Goal: Information Seeking & Learning: Check status

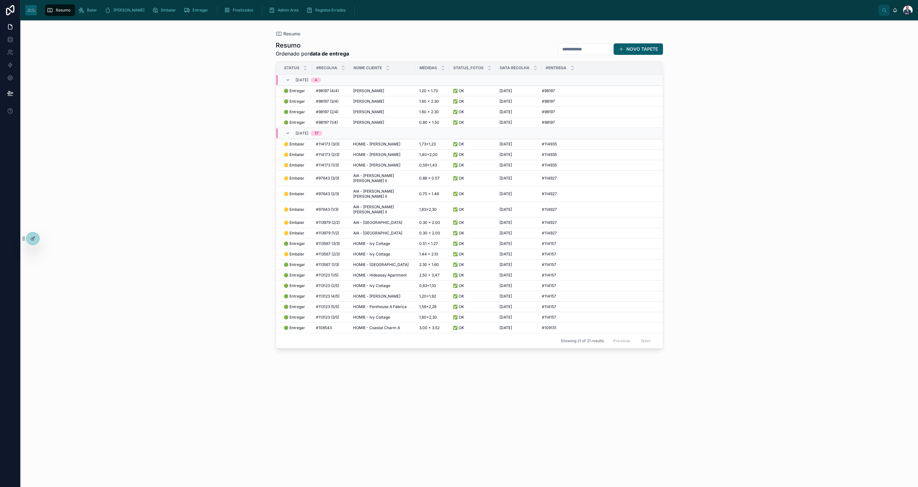
click at [233, 8] on span "Finalizados" at bounding box center [243, 10] width 20 height 5
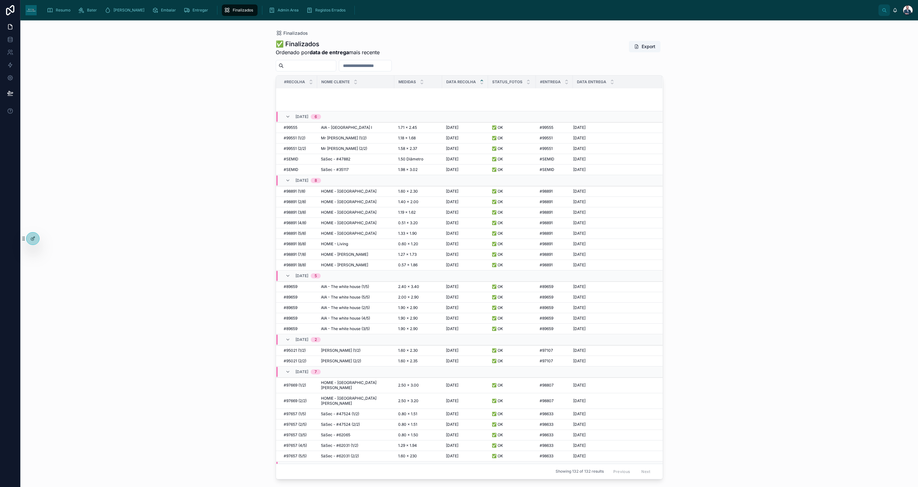
scroll to position [1097, 0]
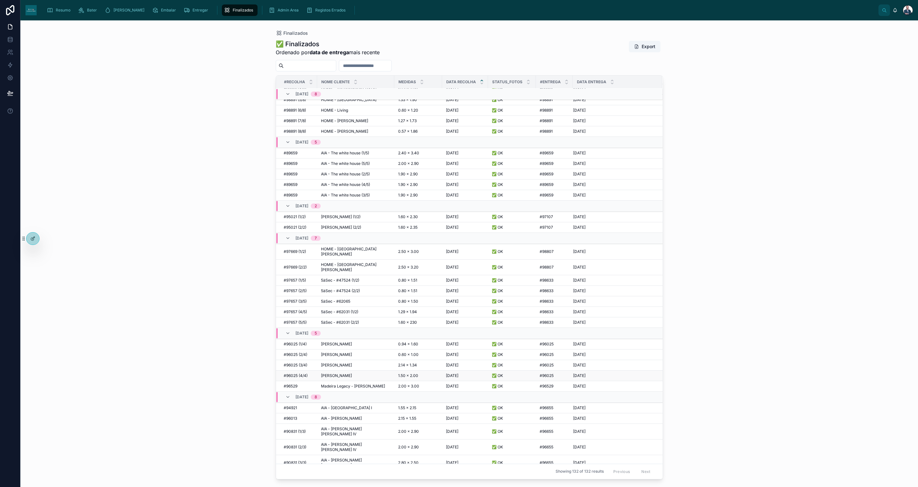
click at [341, 373] on span "[PERSON_NAME]" at bounding box center [336, 375] width 31 height 5
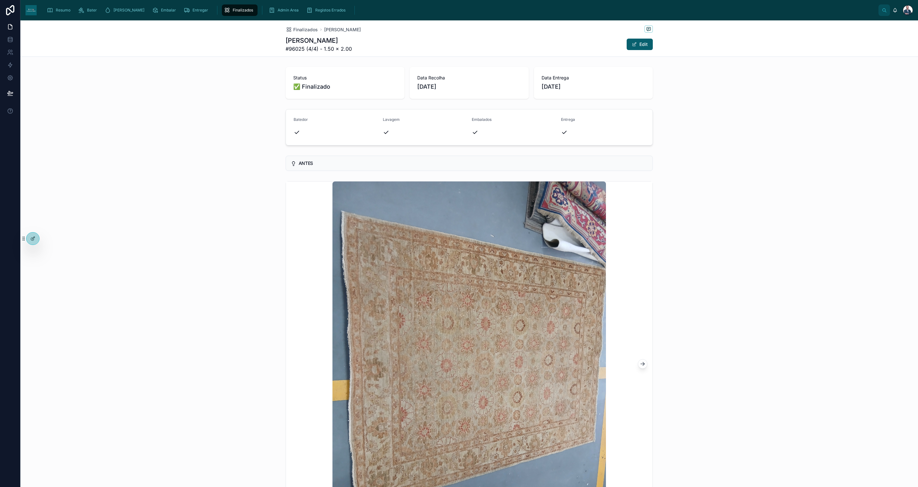
click at [639, 363] on icon at bounding box center [642, 363] width 6 height 6
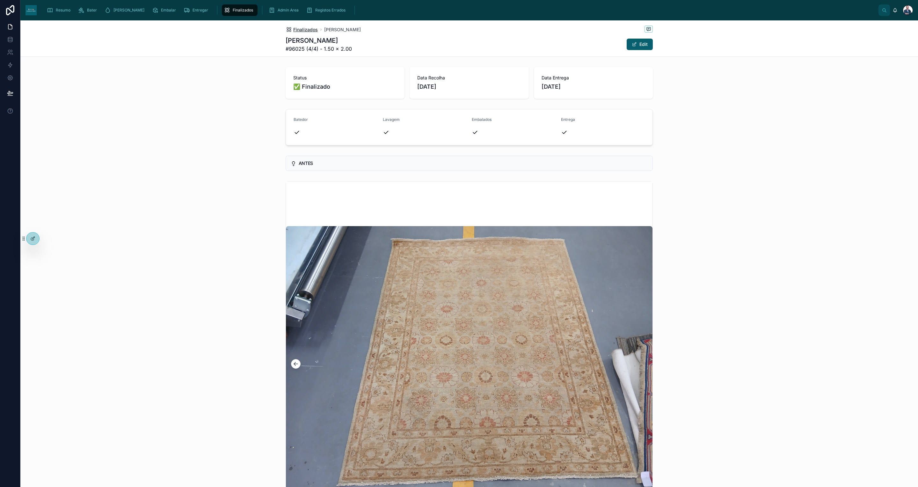
click at [307, 27] on span "Finalizados" at bounding box center [305, 29] width 25 height 6
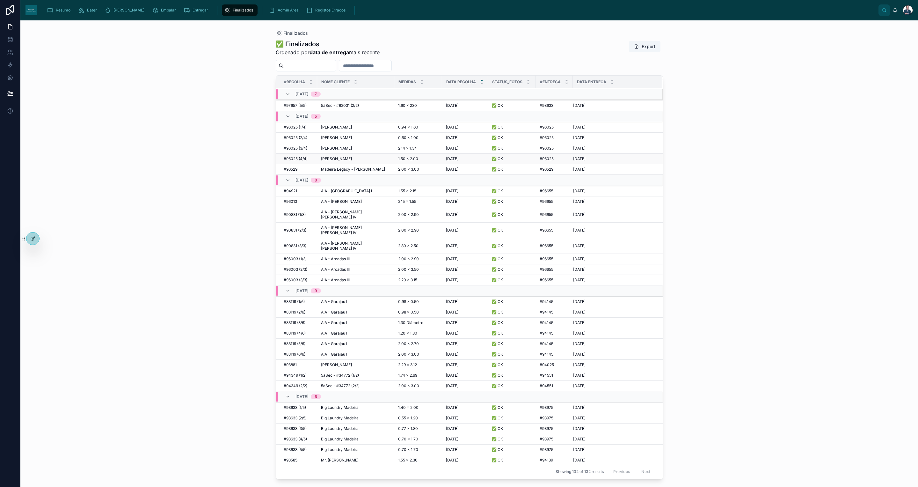
scroll to position [1223, 0]
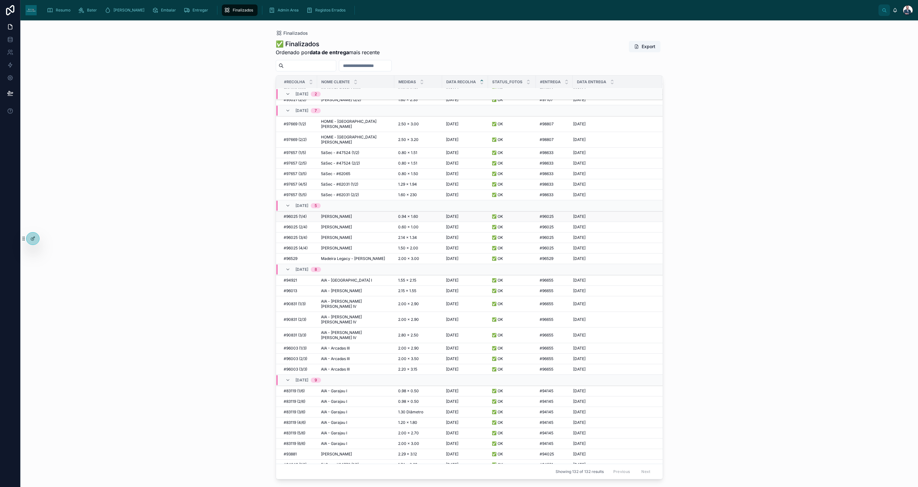
click at [336, 214] on span "[PERSON_NAME]" at bounding box center [336, 216] width 31 height 5
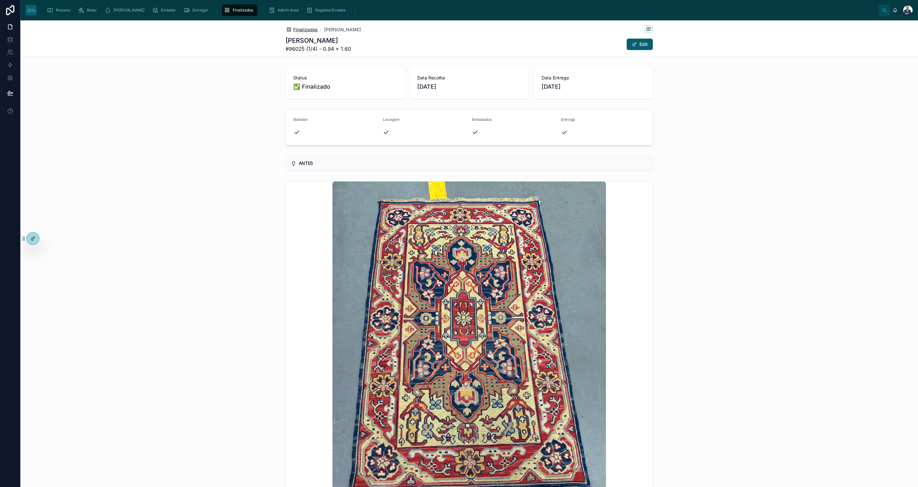
click at [297, 26] on span "Finalizados" at bounding box center [305, 29] width 25 height 6
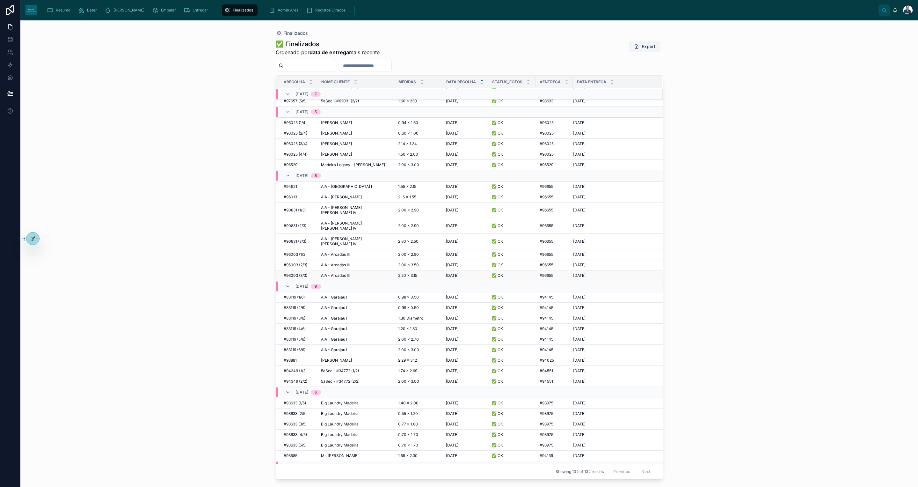
scroll to position [1267, 0]
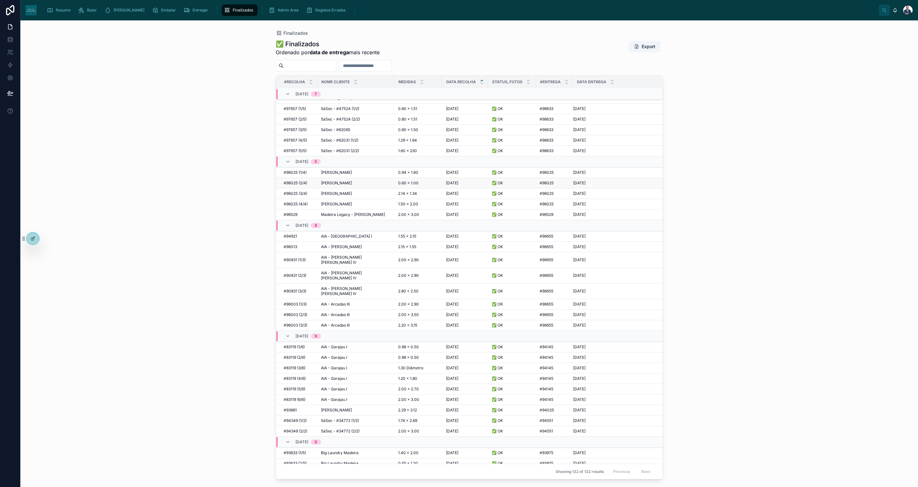
click at [338, 180] on span "[PERSON_NAME]" at bounding box center [336, 182] width 31 height 5
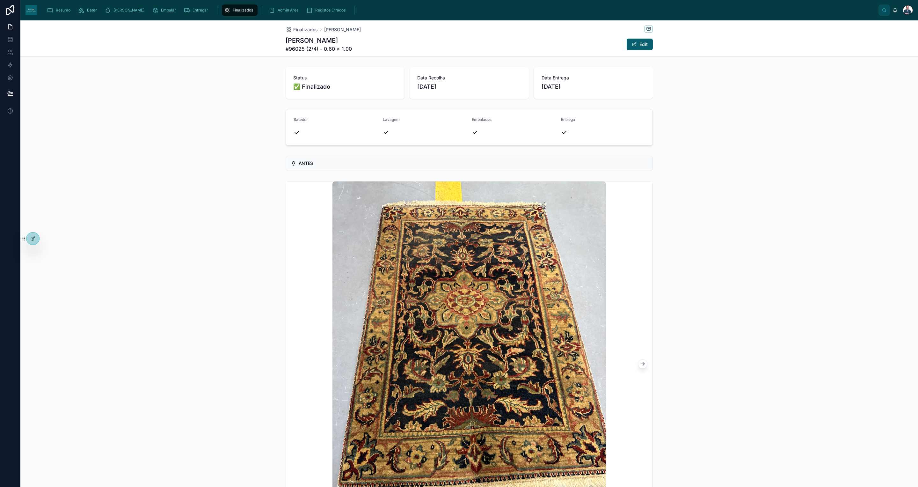
click at [639, 364] on icon at bounding box center [642, 363] width 6 height 6
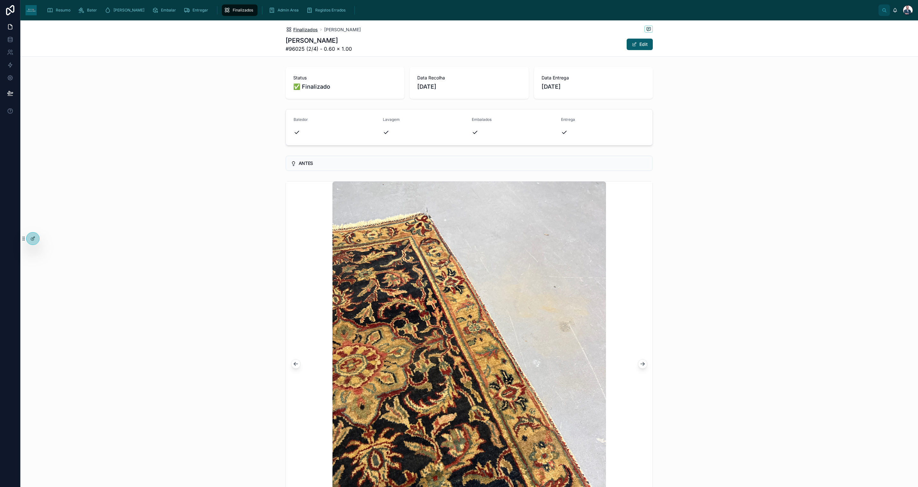
click at [293, 27] on span "Finalizados" at bounding box center [305, 29] width 25 height 6
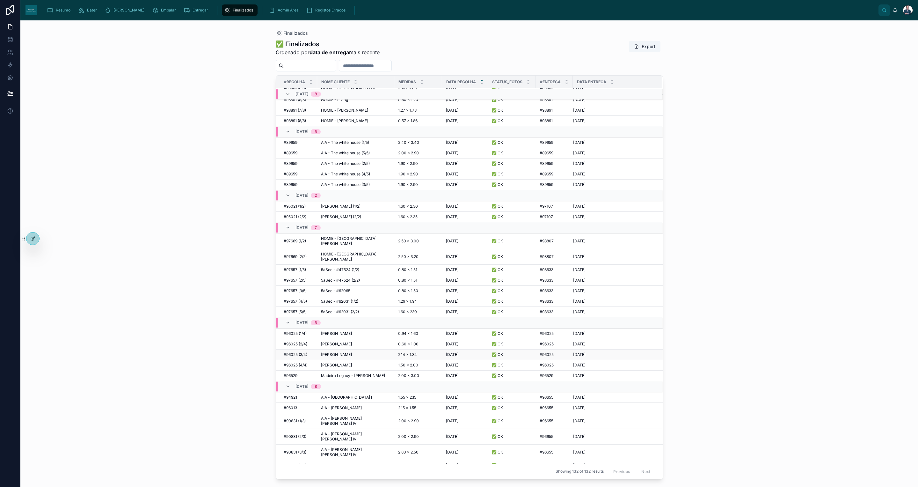
scroll to position [1107, 0]
click at [340, 352] on span "[PERSON_NAME]" at bounding box center [336, 354] width 31 height 5
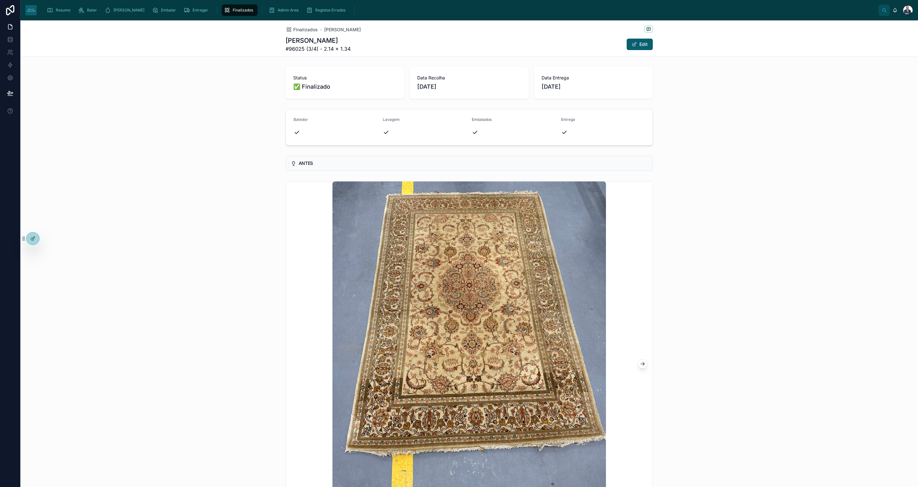
click at [432, 341] on img at bounding box center [468, 363] width 273 height 364
click at [639, 364] on icon at bounding box center [642, 363] width 6 height 6
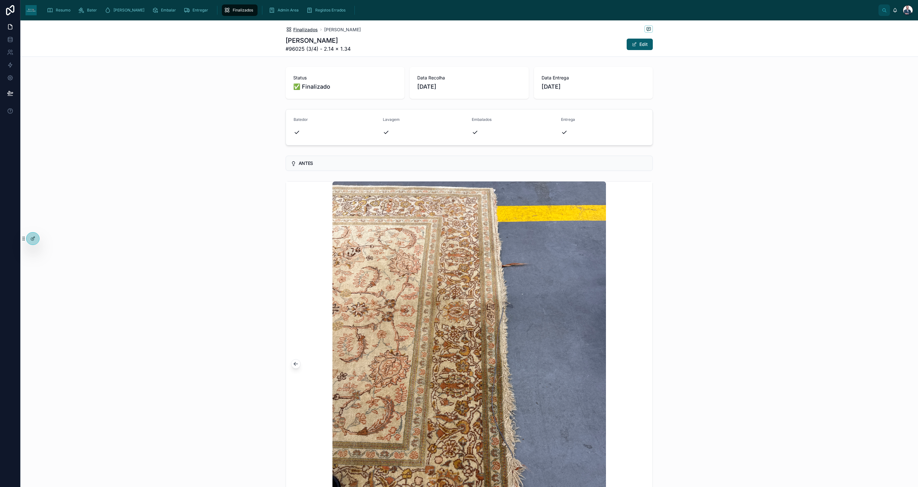
click at [295, 29] on span "Finalizados" at bounding box center [305, 29] width 25 height 6
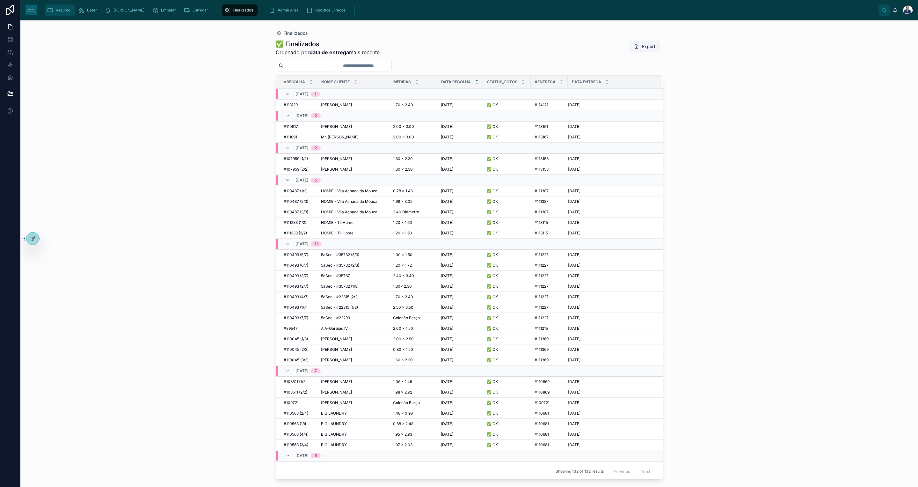
click at [53, 12] on icon "scrollable content" at bounding box center [50, 10] width 6 height 6
